Goal: Task Accomplishment & Management: Complete application form

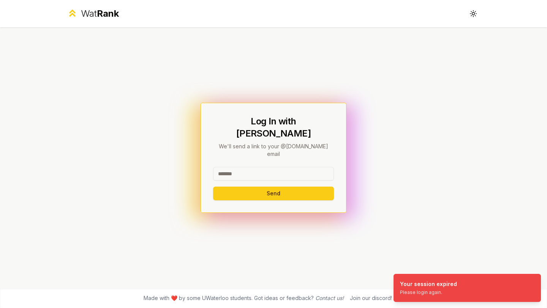
click at [288, 167] on input at bounding box center [273, 174] width 121 height 14
type input "*******"
click at [216, 187] on button "Send" at bounding box center [273, 194] width 121 height 14
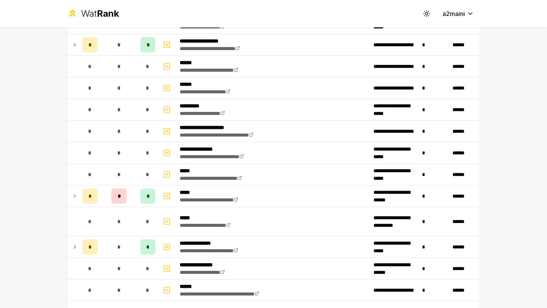
scroll to position [349, 0]
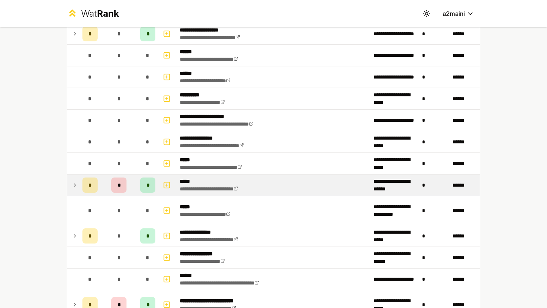
click at [148, 180] on div "*" at bounding box center [147, 185] width 15 height 15
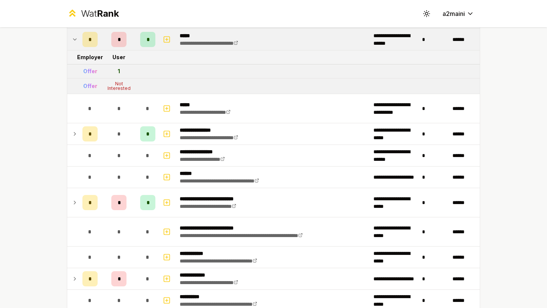
scroll to position [566, 0]
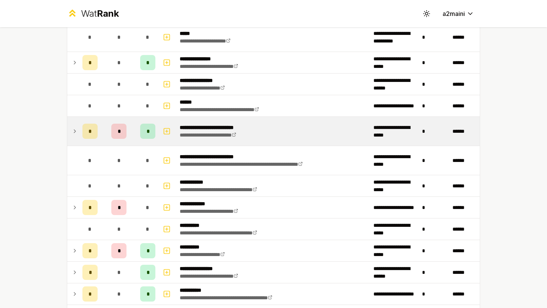
click at [150, 144] on td "*" at bounding box center [147, 131] width 21 height 29
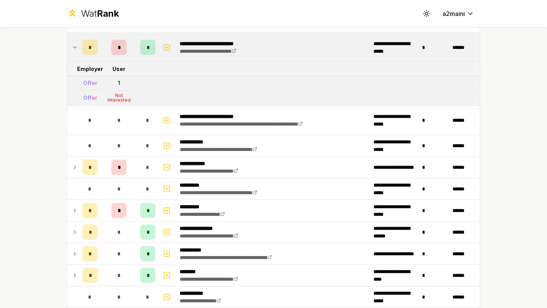
scroll to position [709, 0]
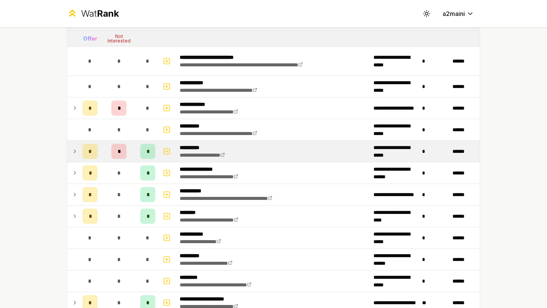
click at [149, 153] on div "*" at bounding box center [147, 151] width 15 height 15
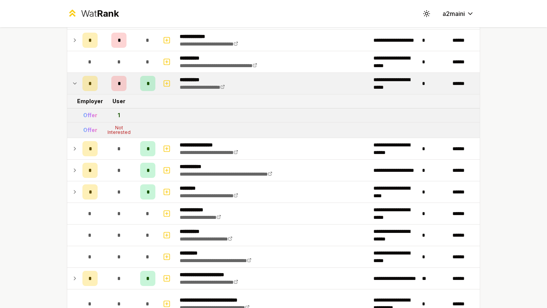
scroll to position [797, 0]
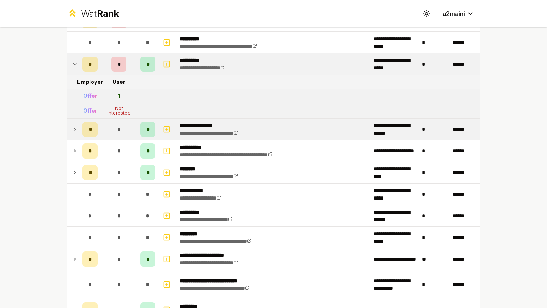
click at [147, 137] on div "*" at bounding box center [147, 129] width 15 height 15
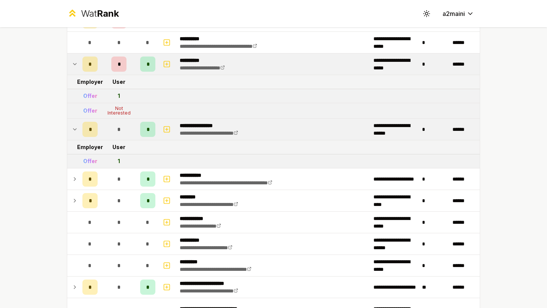
click at [146, 126] on div "*" at bounding box center [147, 129] width 15 height 15
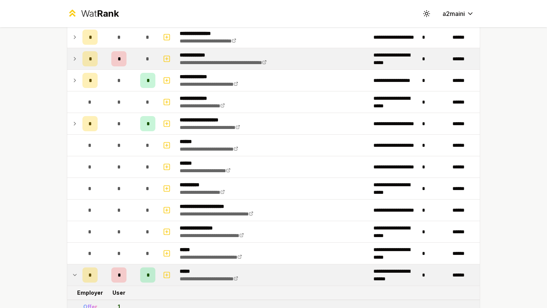
scroll to position [253, 0]
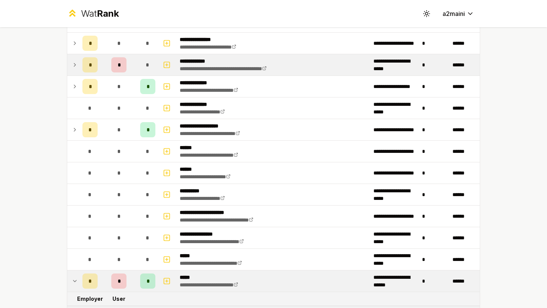
click at [122, 66] on div "*" at bounding box center [118, 64] width 15 height 15
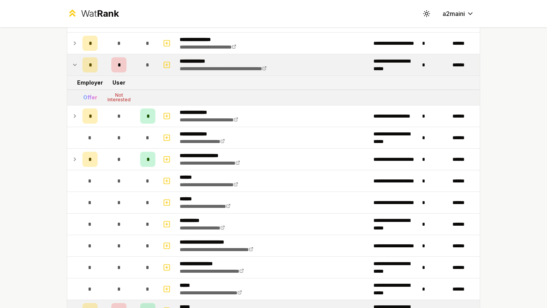
click at [122, 66] on div "*" at bounding box center [118, 64] width 15 height 15
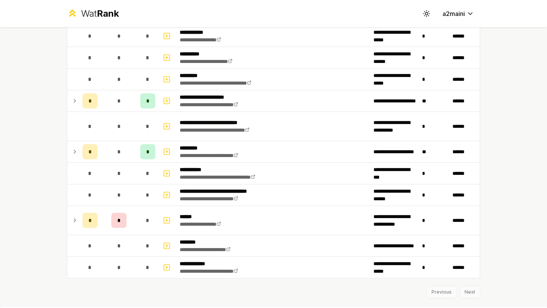
scroll to position [972, 0]
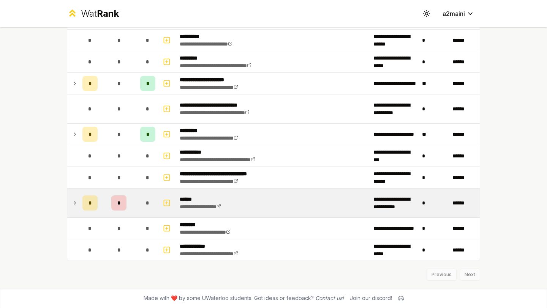
click at [132, 201] on td "*" at bounding box center [119, 203] width 36 height 29
